Goal: Check status

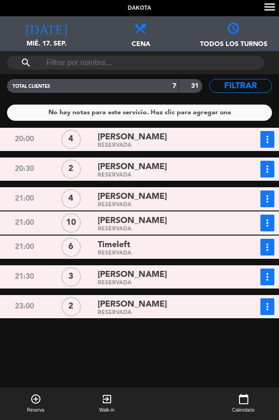
click at [174, 249] on div "Timeleft" at bounding box center [165, 245] width 134 height 13
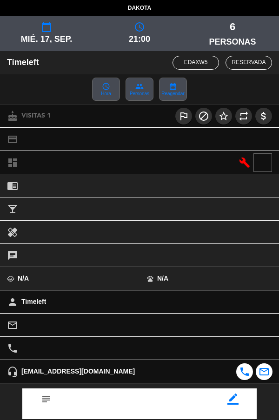
scroll to position [99, 0]
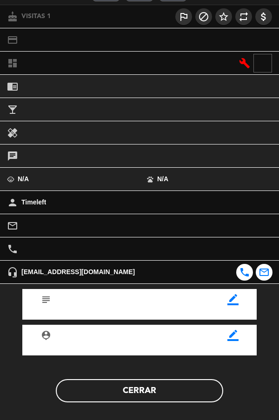
click at [192, 392] on button "Cerrar" at bounding box center [139, 390] width 167 height 23
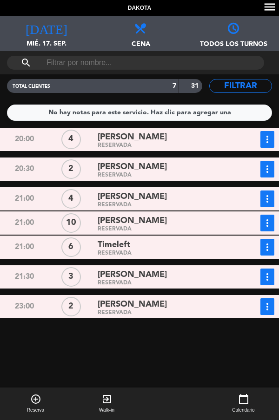
click at [174, 252] on div "RESERVADA" at bounding box center [165, 253] width 134 height 4
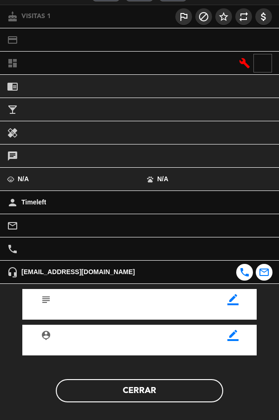
click at [172, 397] on button "Cerrar" at bounding box center [139, 390] width 167 height 23
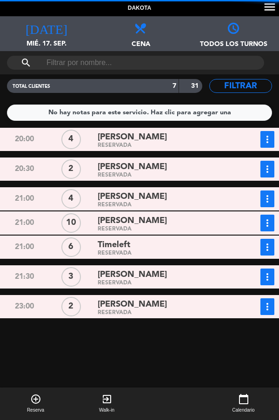
click at [162, 252] on div "RESERVADA" at bounding box center [165, 253] width 134 height 4
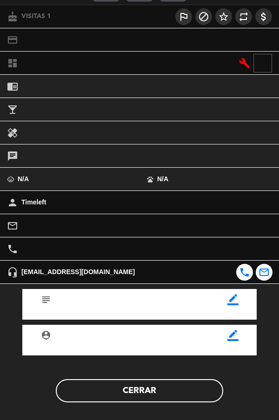
click at [171, 400] on button "Cerrar" at bounding box center [139, 390] width 167 height 23
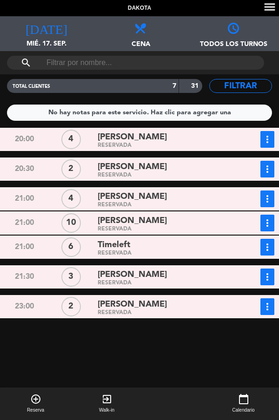
click at [3, 9] on div "Dakota menu" at bounding box center [139, 8] width 279 height 16
click at [2, 83] on div "TOTAL CLIENTES 7 31" at bounding box center [104, 85] width 209 height 23
